Goal: Entertainment & Leisure: Consume media (video, audio)

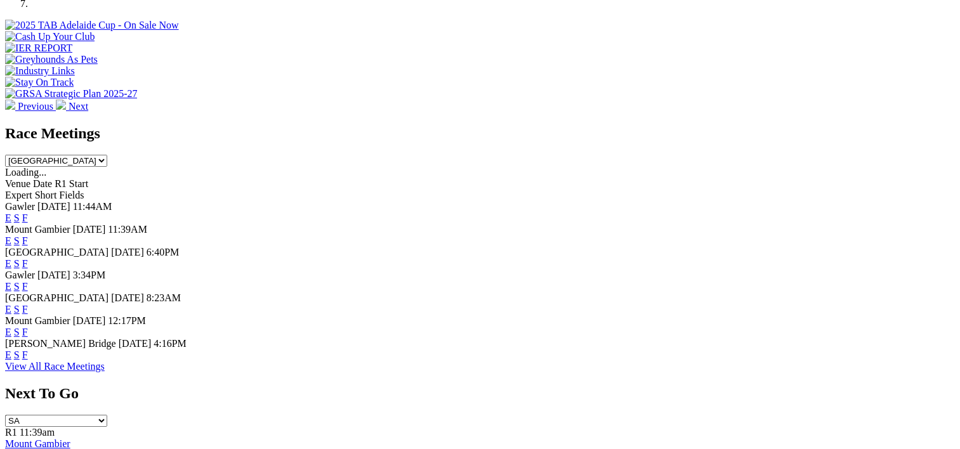
scroll to position [472, 0]
click at [28, 303] on link "F" at bounding box center [25, 308] width 6 height 11
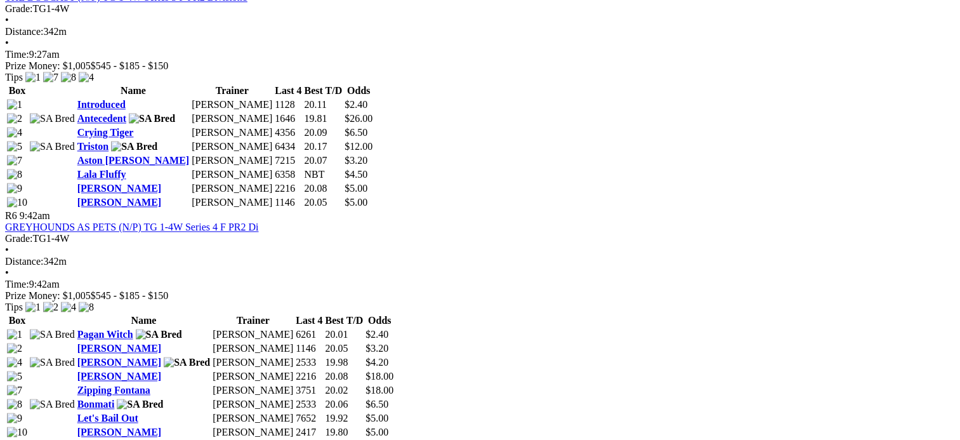
scroll to position [1588, 0]
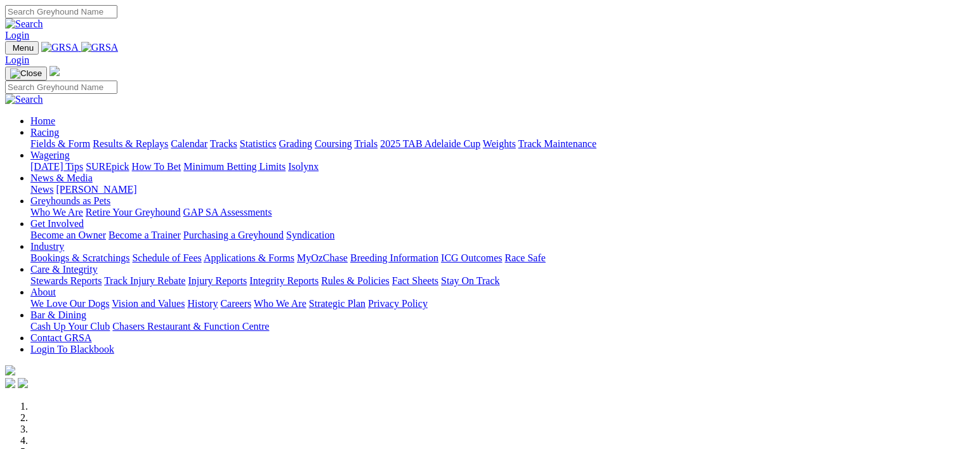
scroll to position [472, 0]
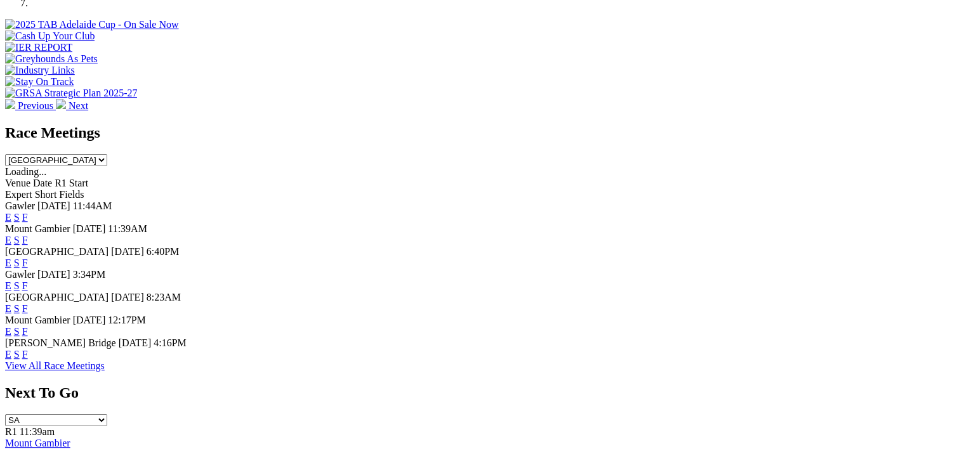
click at [28, 212] on link "F" at bounding box center [25, 217] width 6 height 11
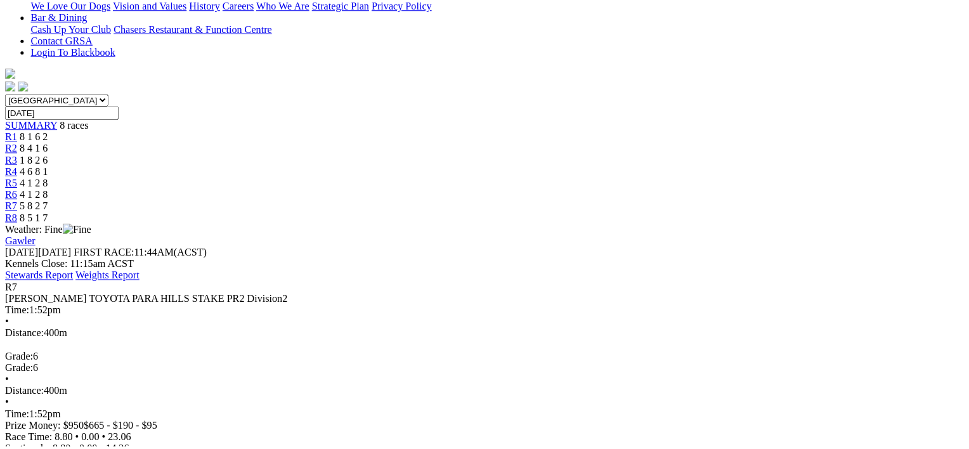
scroll to position [320, 0]
